Goal: Register for event/course

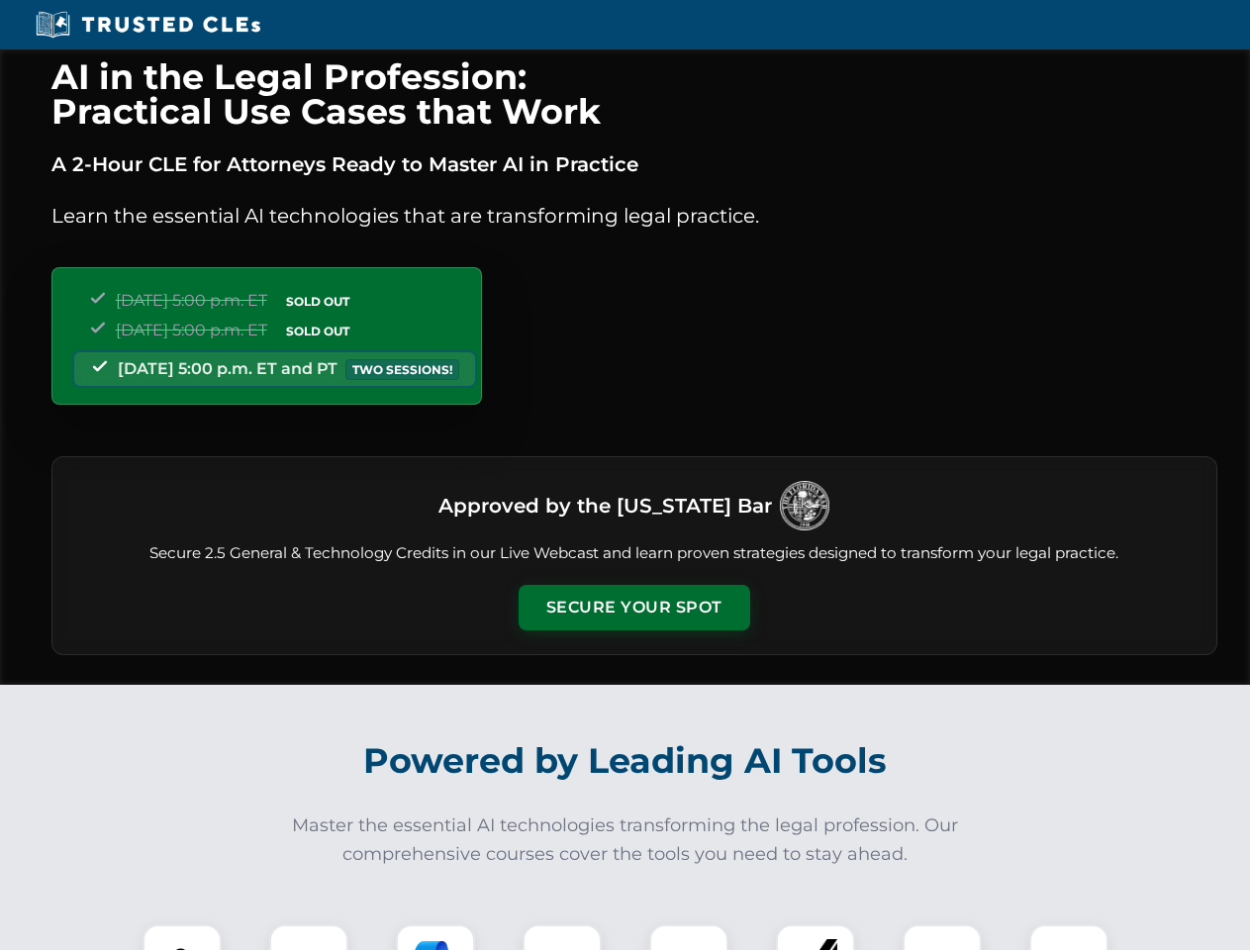
click at [633, 608] on button "Secure Your Spot" at bounding box center [635, 608] width 232 height 46
click at [182, 937] on img at bounding box center [181, 963] width 57 height 57
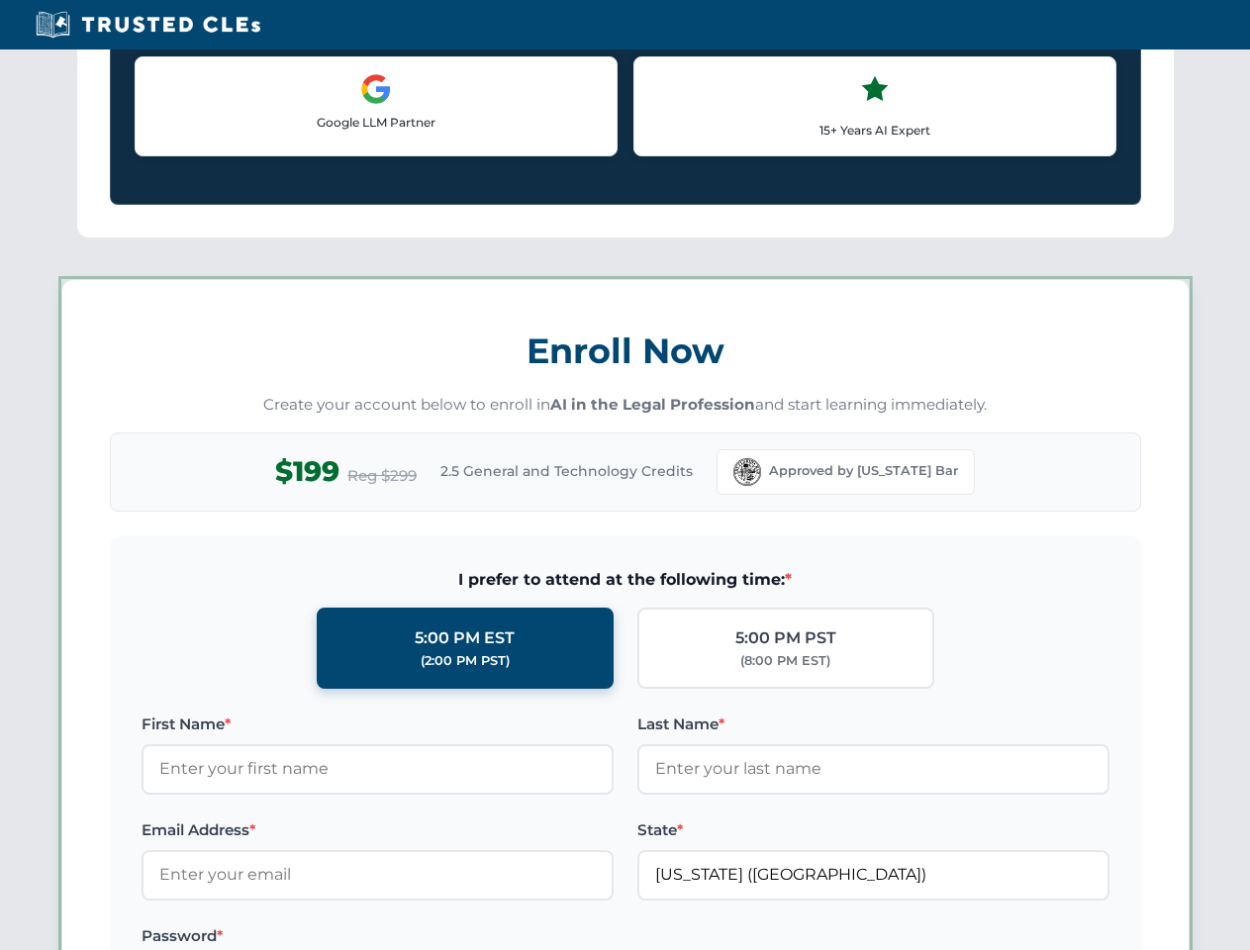
click at [562, 937] on label "Password *" at bounding box center [377, 936] width 472 height 24
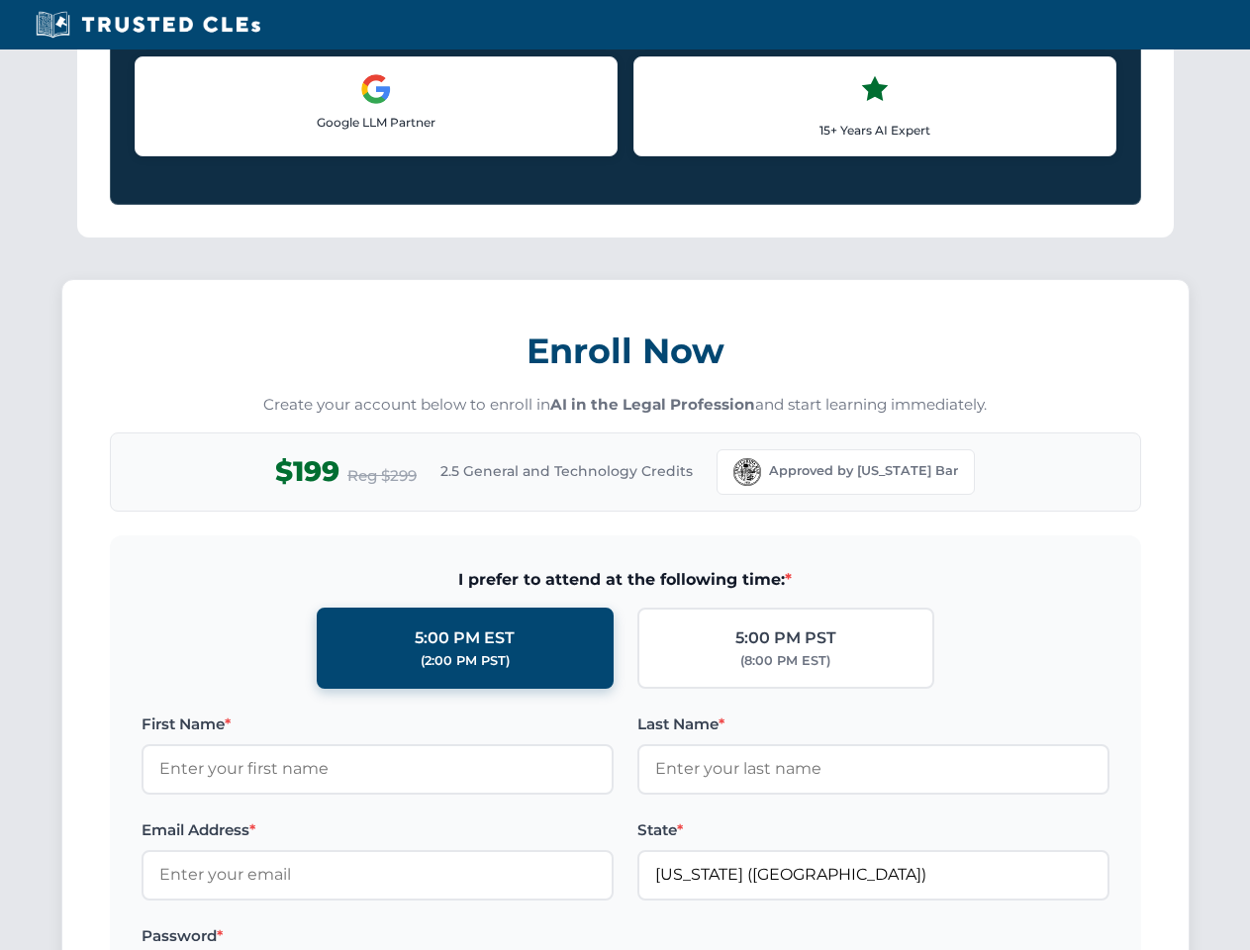
scroll to position [1942, 0]
